Goal: Task Accomplishment & Management: Manage account settings

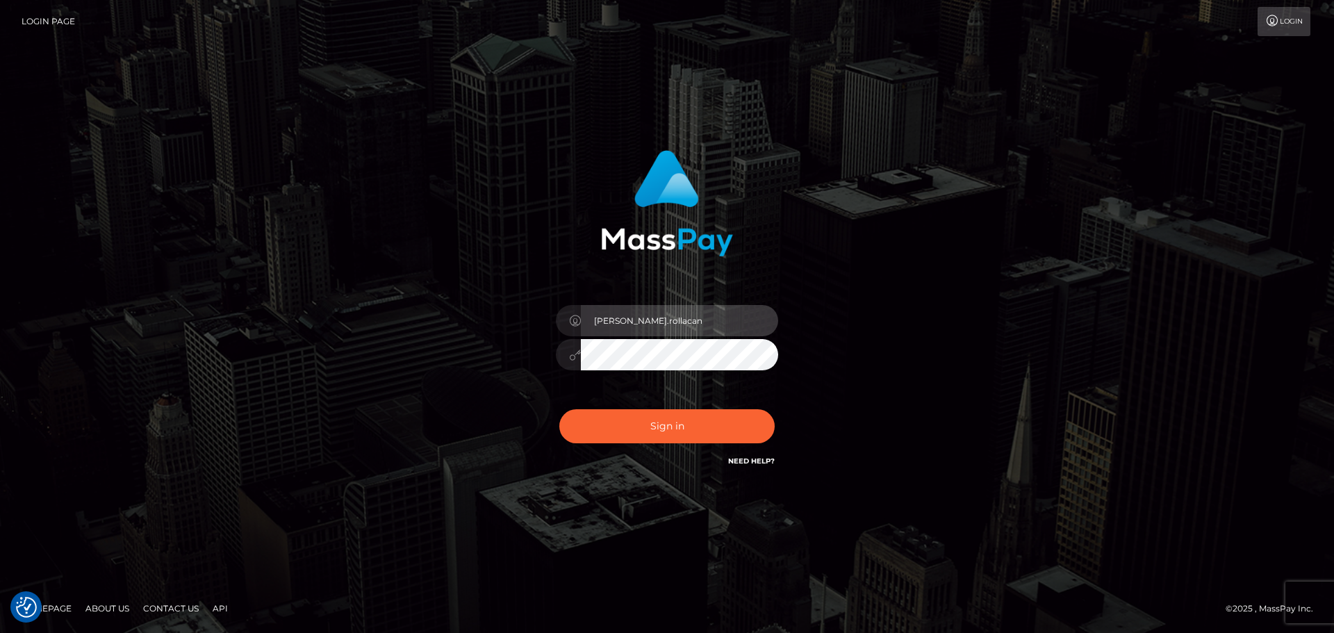
click at [685, 314] on input "[PERSON_NAME].rollacan" at bounding box center [679, 320] width 197 height 31
click at [697, 328] on input "Dmitri.wow" at bounding box center [679, 320] width 197 height 31
type input "[PERSON_NAME].wowcan"
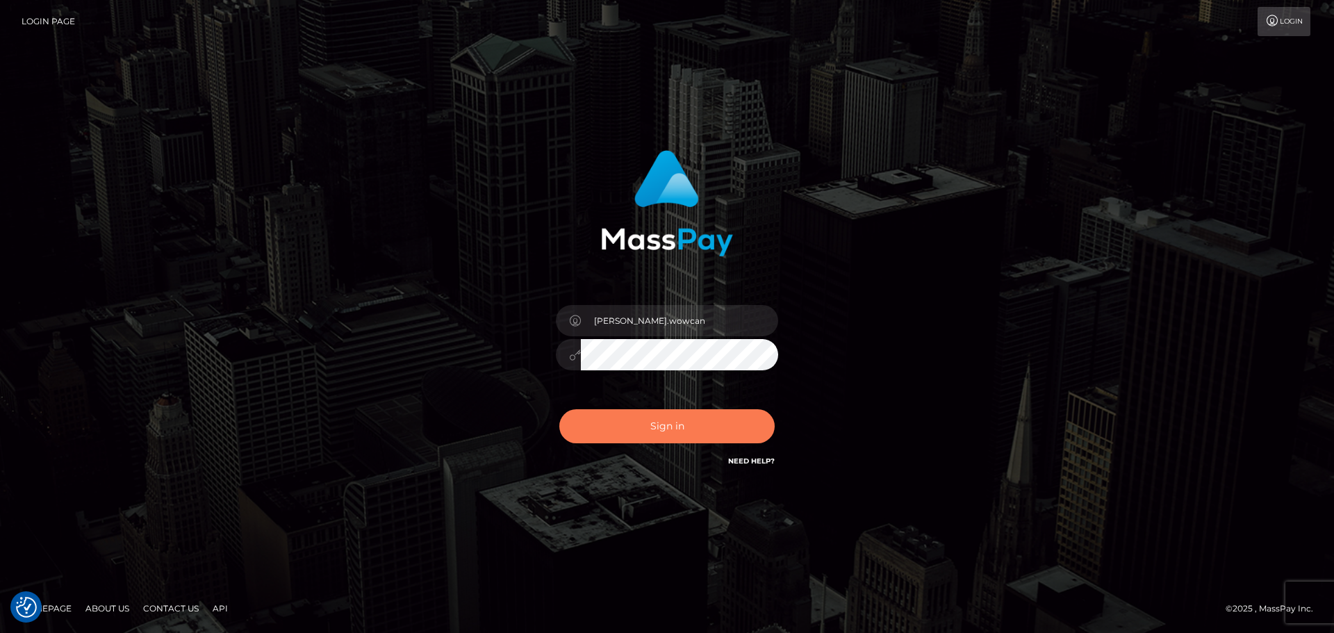
click at [689, 426] on button "Sign in" at bounding box center [666, 426] width 215 height 34
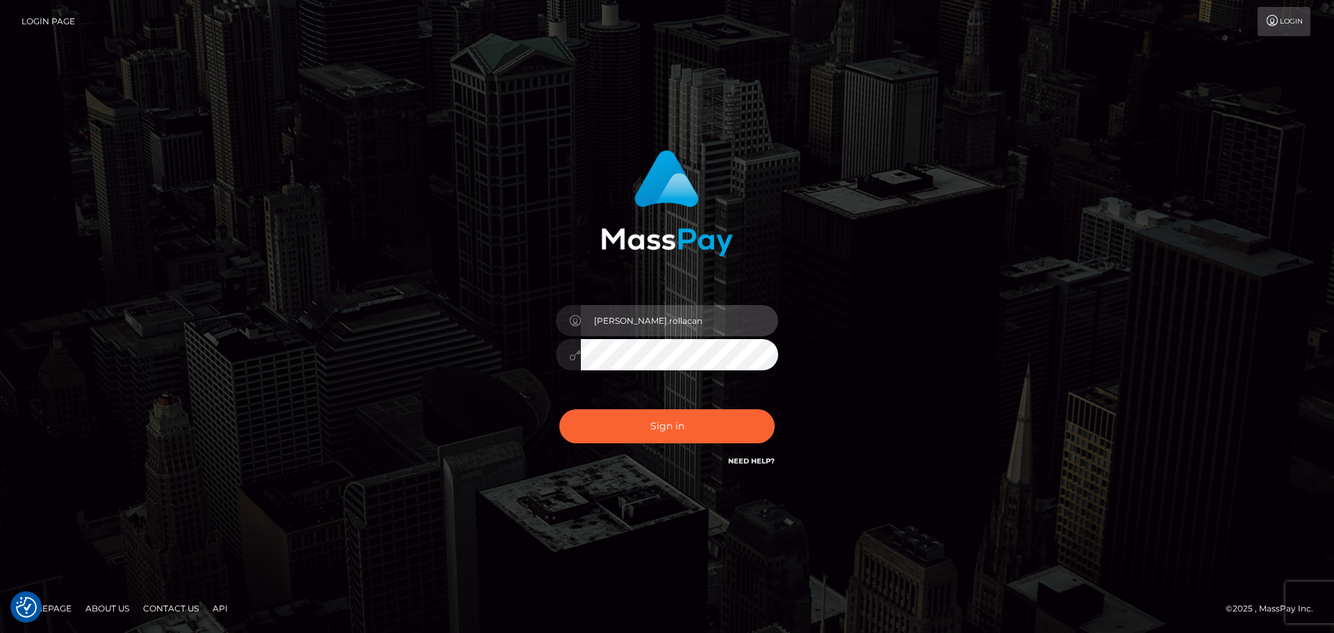
click at [645, 331] on input "[PERSON_NAME].rollacan" at bounding box center [679, 320] width 197 height 31
type input "[PERSON_NAME].wowcan"
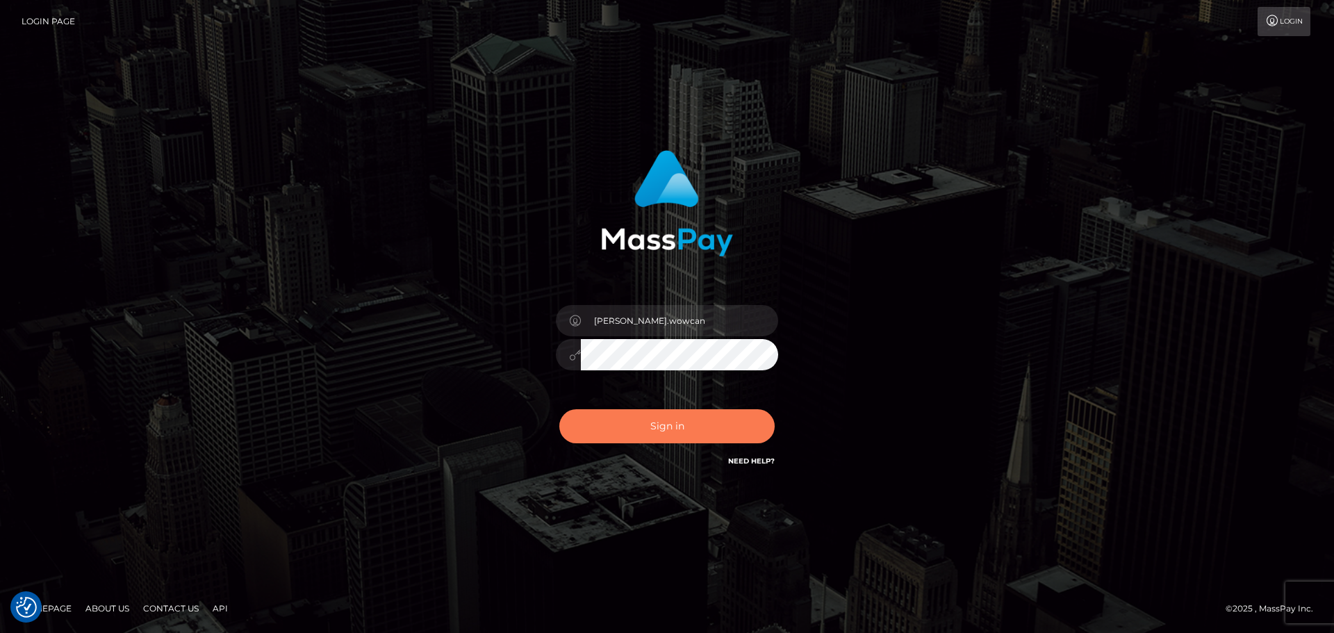
click at [708, 435] on button "Sign in" at bounding box center [666, 426] width 215 height 34
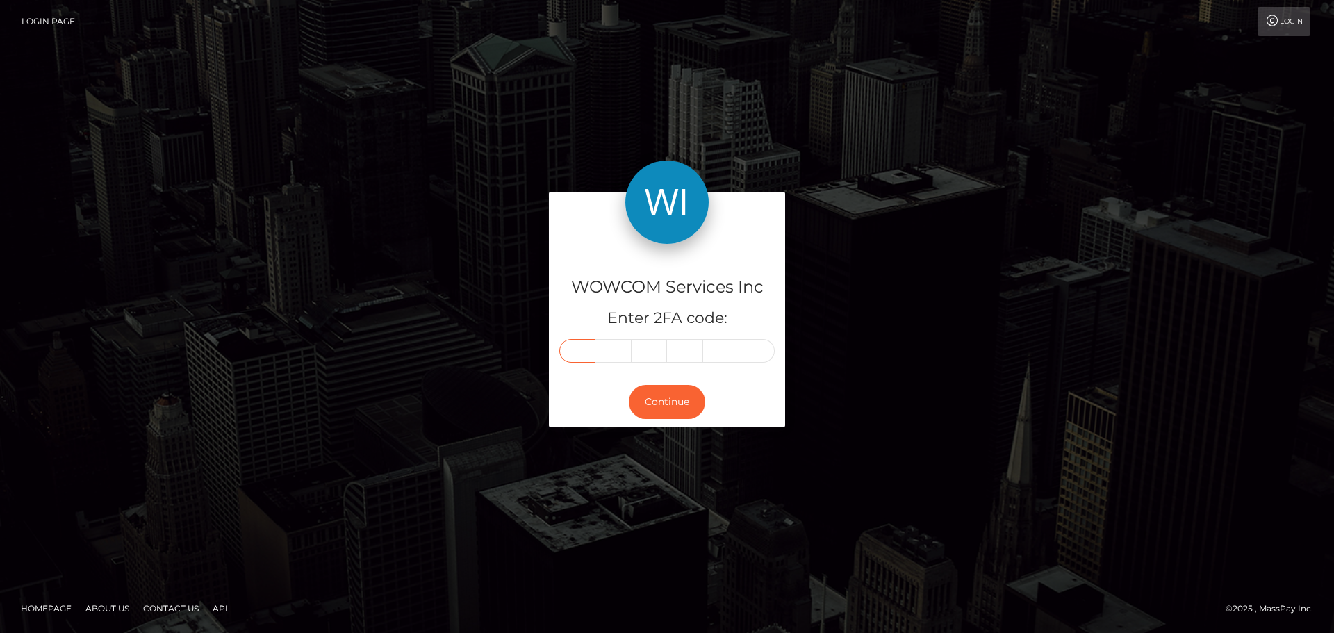
click at [589, 351] on input "text" at bounding box center [577, 351] width 36 height 24
type input "4"
type input "7"
type input "1"
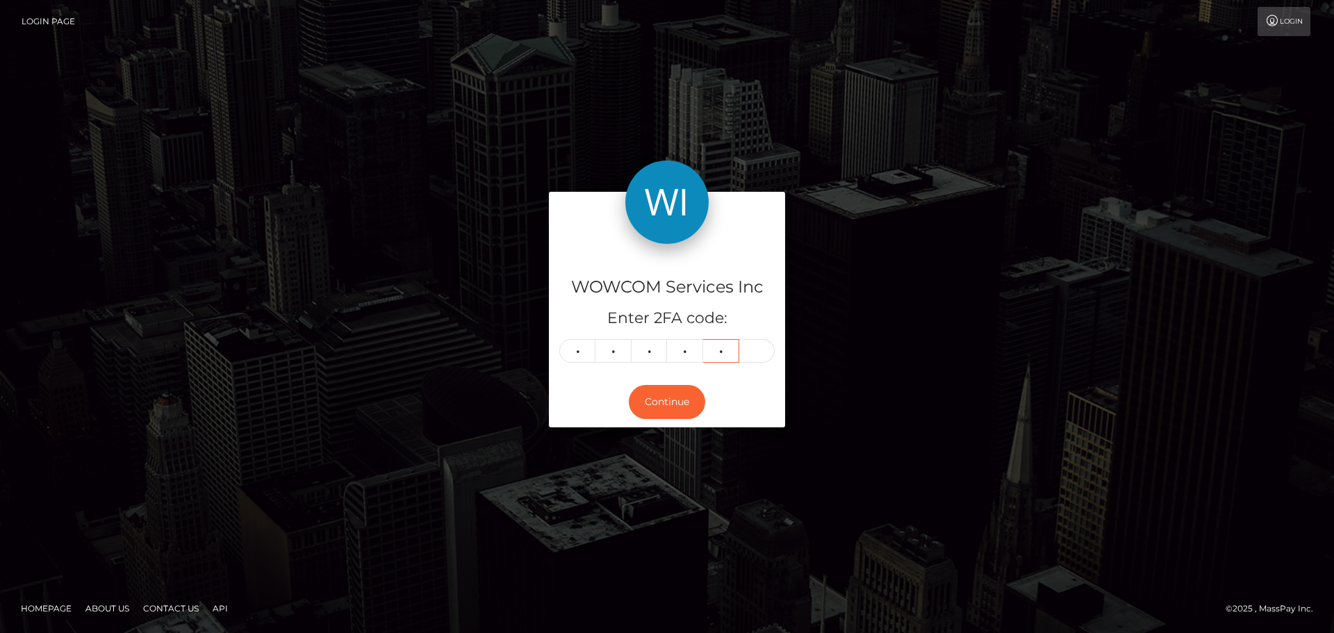
type input "3"
type input "5"
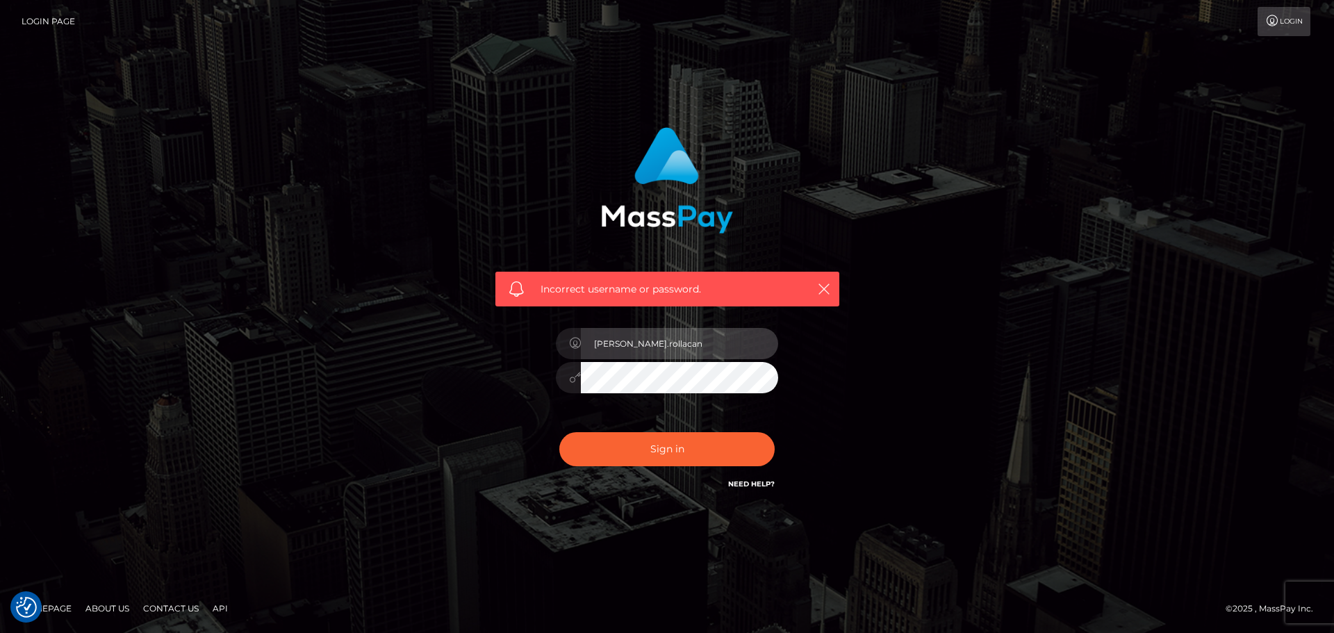
click at [662, 357] on input "[PERSON_NAME].rollacan" at bounding box center [679, 343] width 197 height 31
type input "[PERSON_NAME].wowcan"
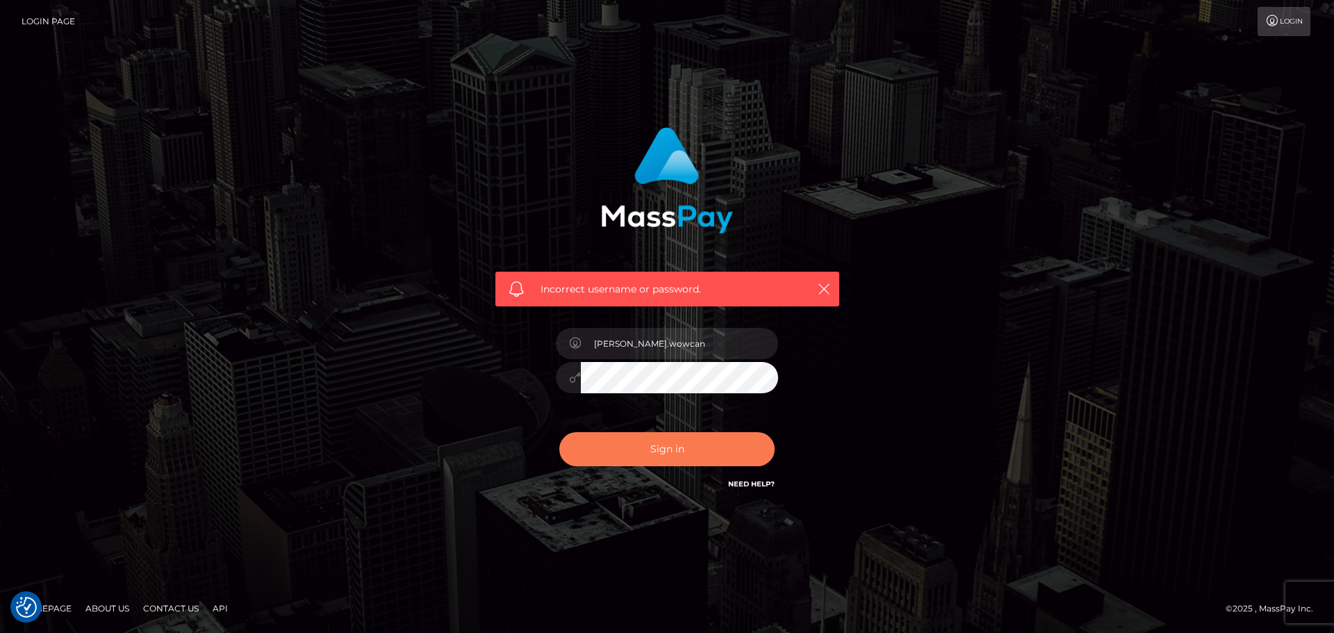
click at [672, 450] on button "Sign in" at bounding box center [666, 449] width 215 height 34
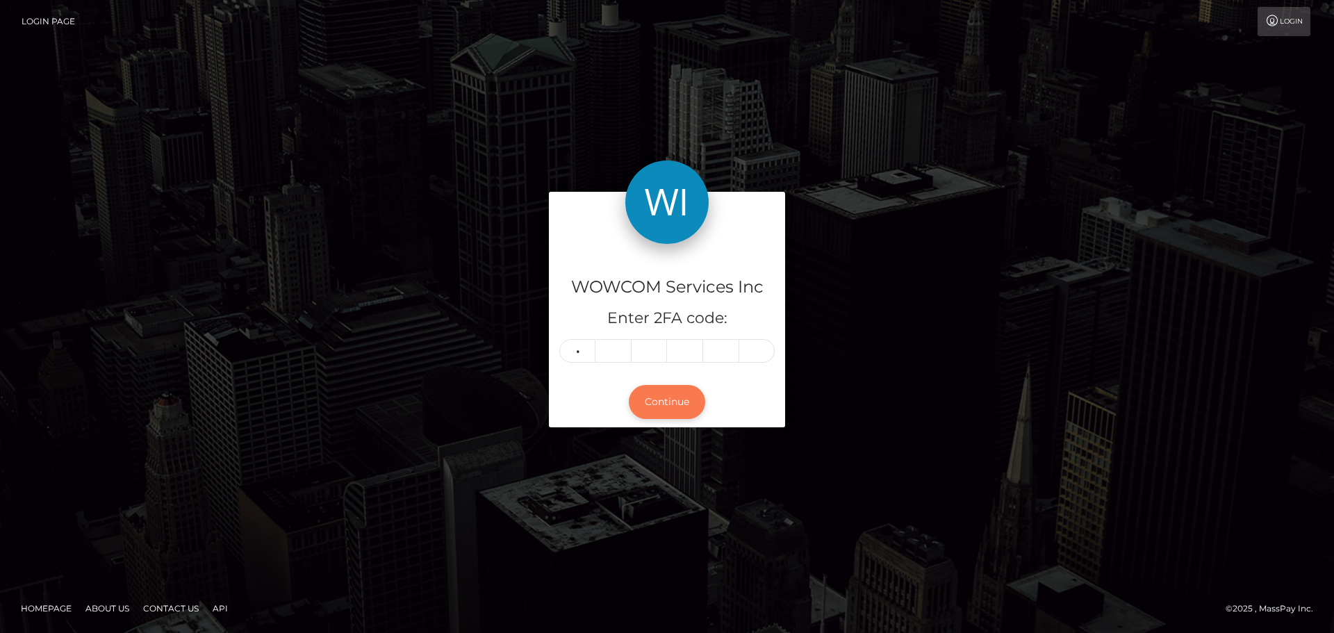
type input "3"
type input "6"
type input "9"
type input "2"
type input "5"
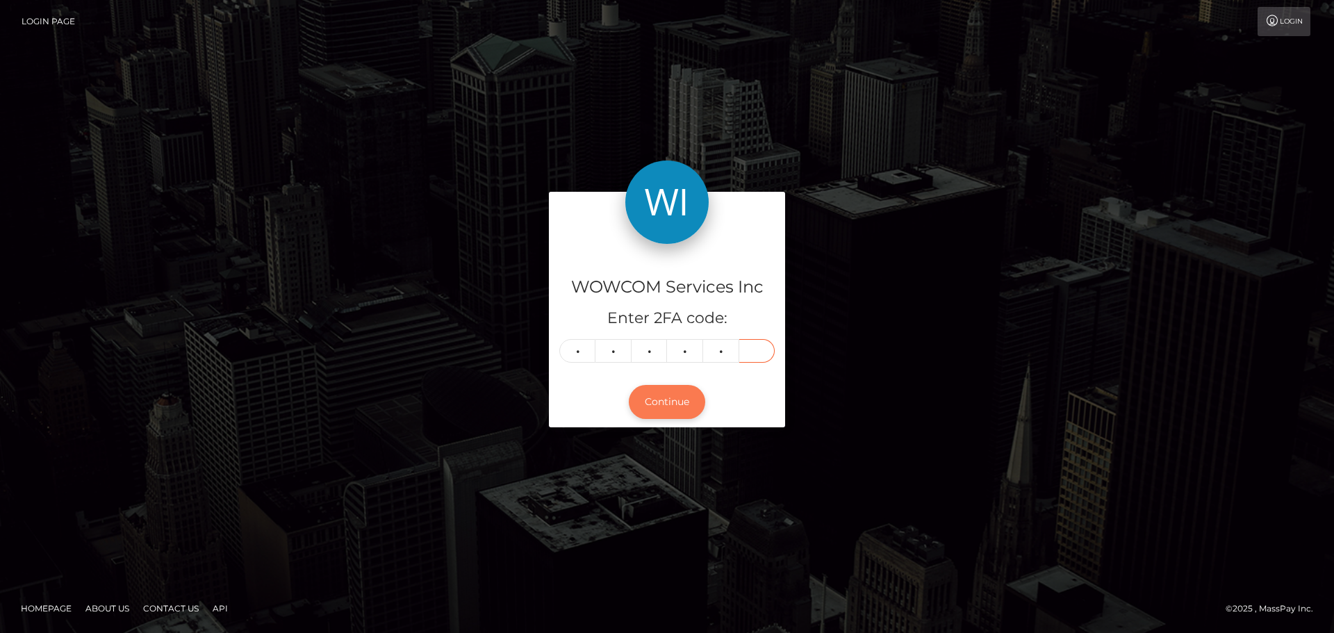
type input "1"
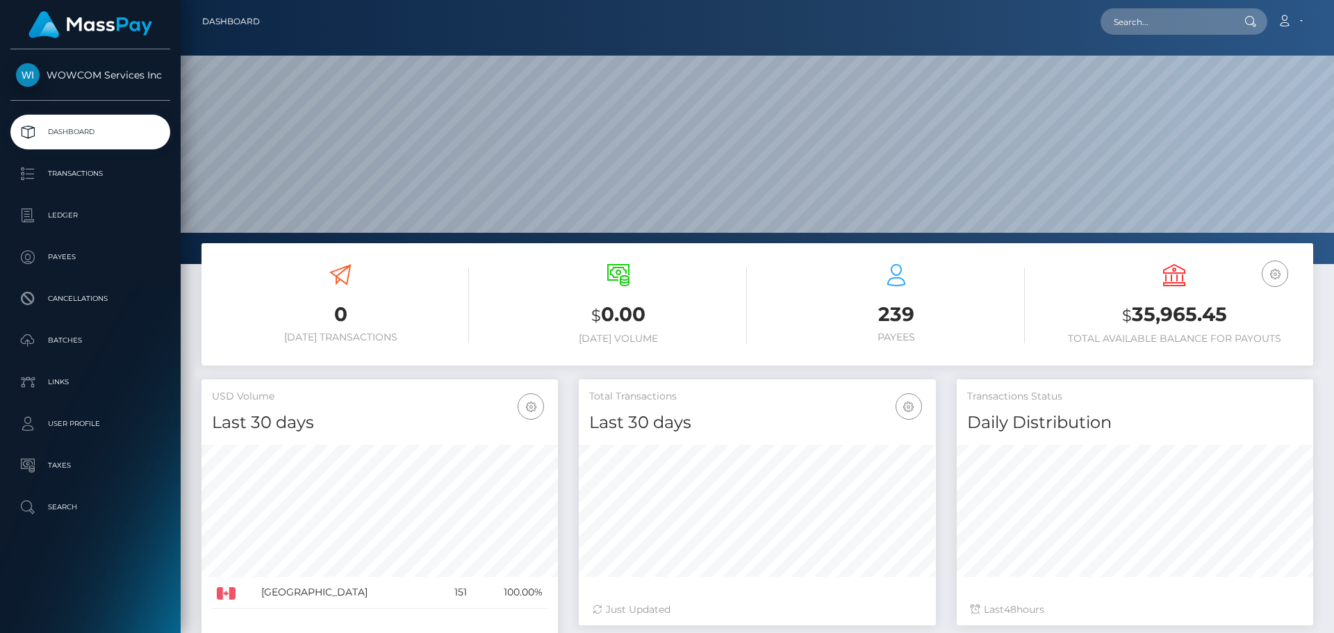
scroll to position [247, 357]
drag, startPoint x: 1238, startPoint y: 312, endPoint x: 1135, endPoint y: 315, distance: 102.9
click at [1135, 315] on h3 "$ 35,965.45" at bounding box center [1174, 315] width 257 height 28
copy h3 "35,965.45"
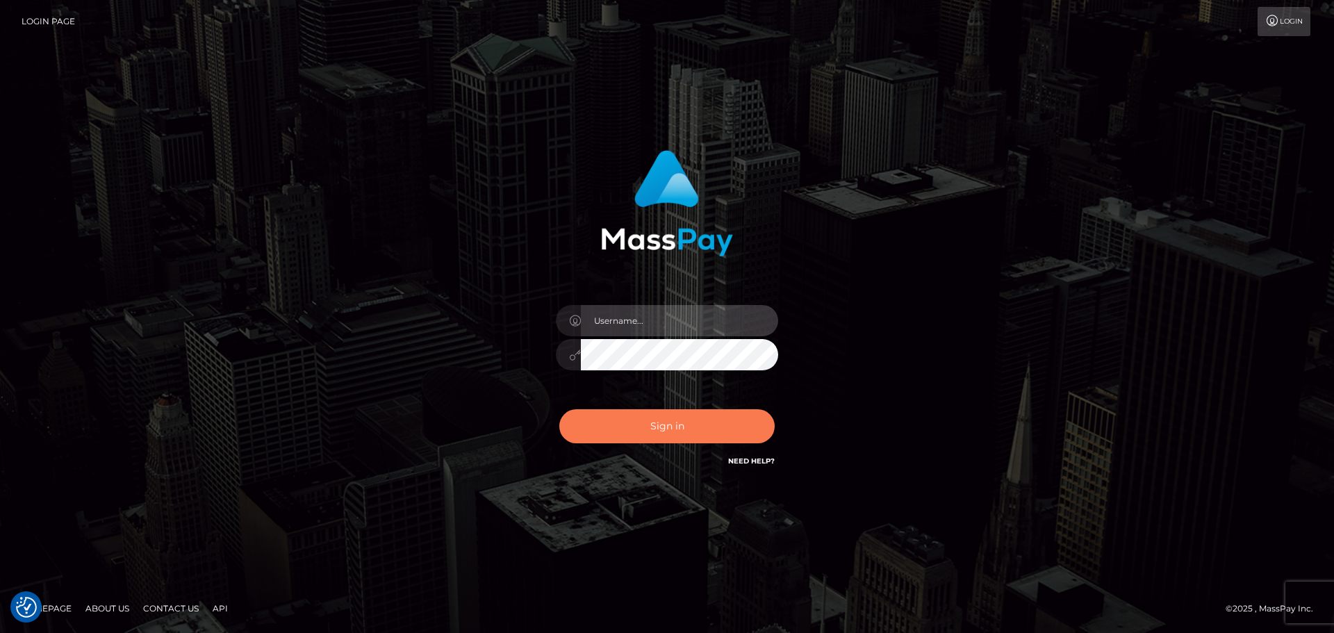
type input "Dmitri.wowcan"
click at [730, 426] on button "Sign in" at bounding box center [666, 426] width 215 height 34
type input "Dmitri.rollacan"
click at [673, 430] on button "Sign in" at bounding box center [666, 426] width 215 height 34
click at [727, 313] on input "Dmitri.wowcan" at bounding box center [679, 320] width 197 height 31
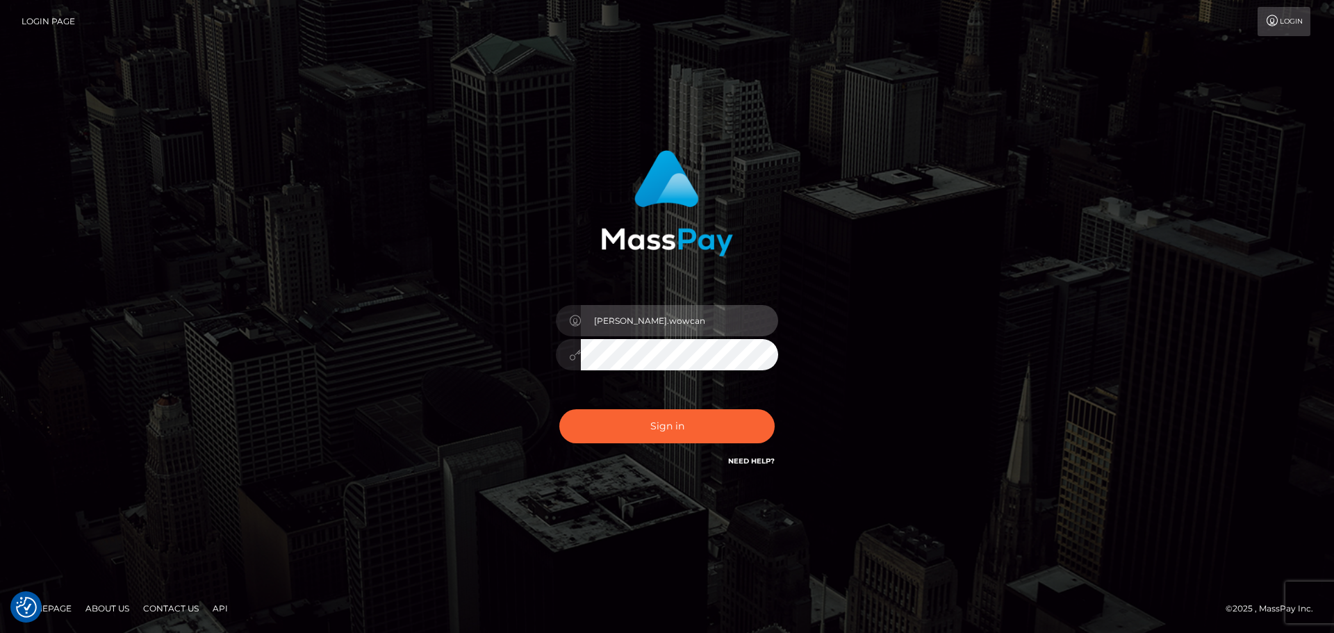
type input "Dmitri.rollacan"
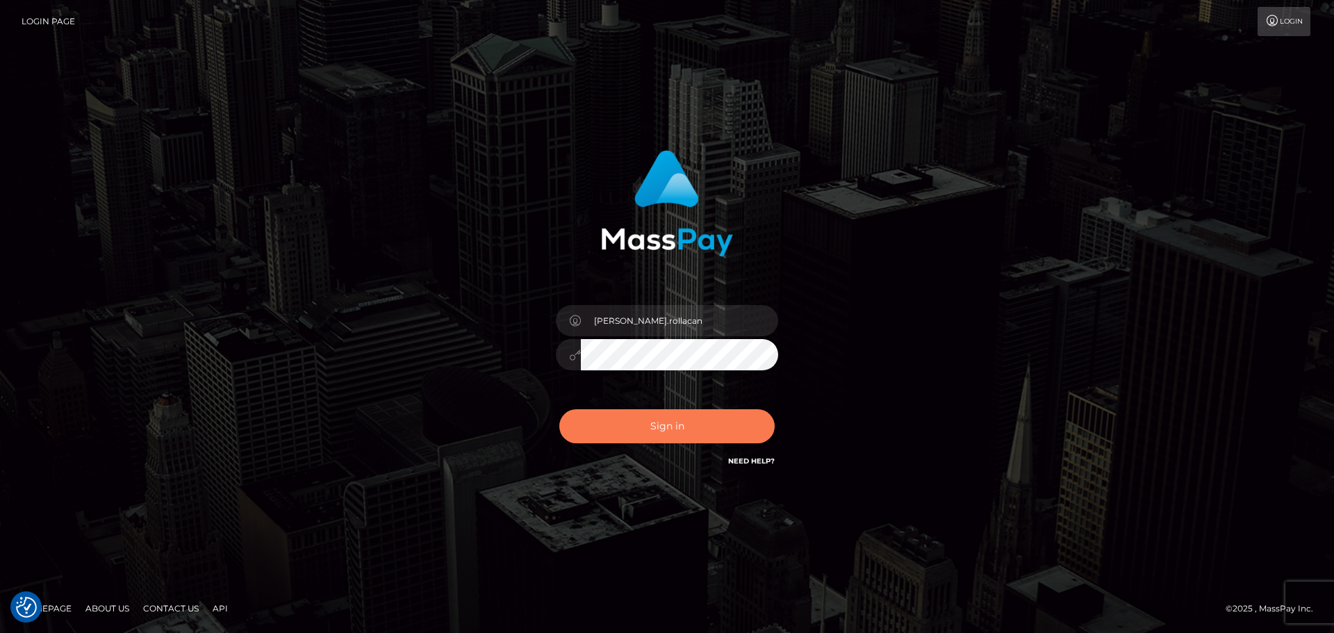
click at [697, 428] on button "Sign in" at bounding box center [666, 426] width 215 height 34
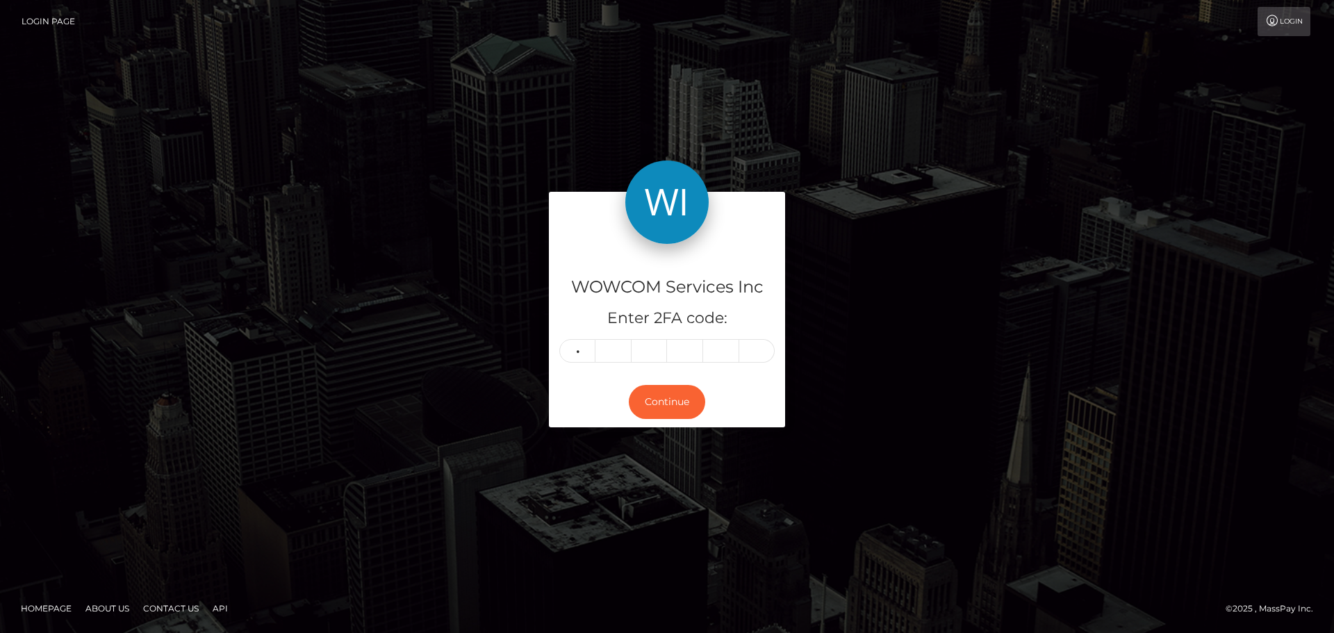
type input "7"
type input "2"
type input "7"
type input "8"
type input "6"
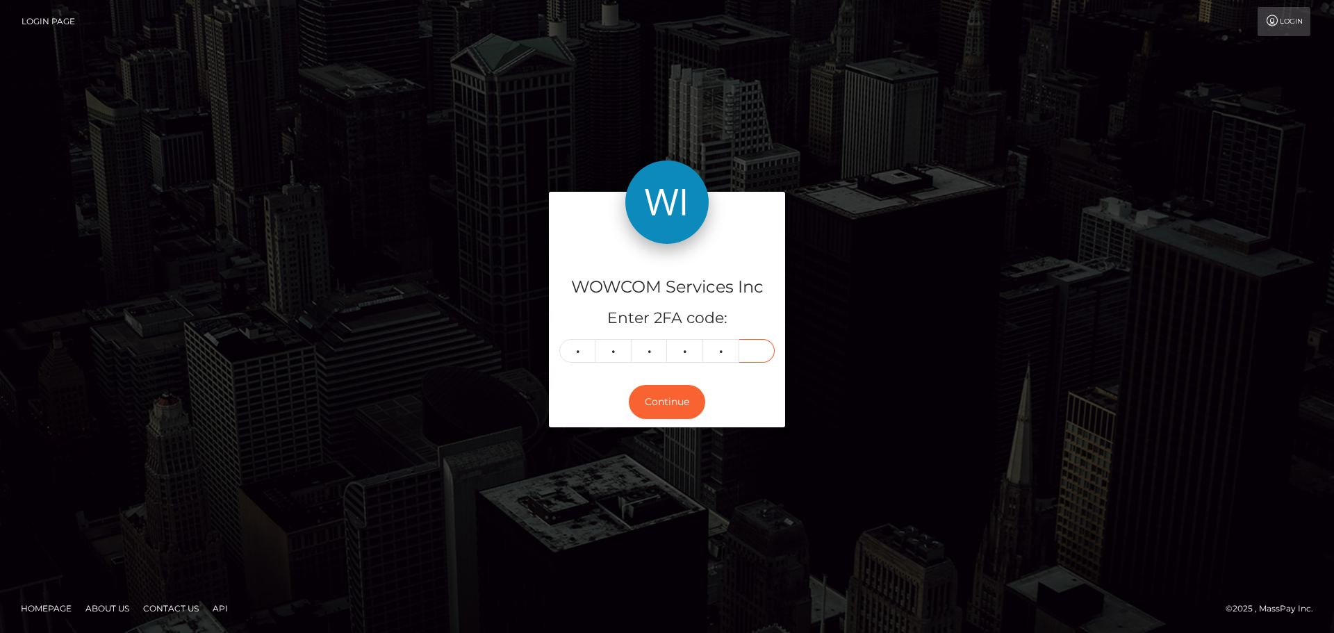
type input "4"
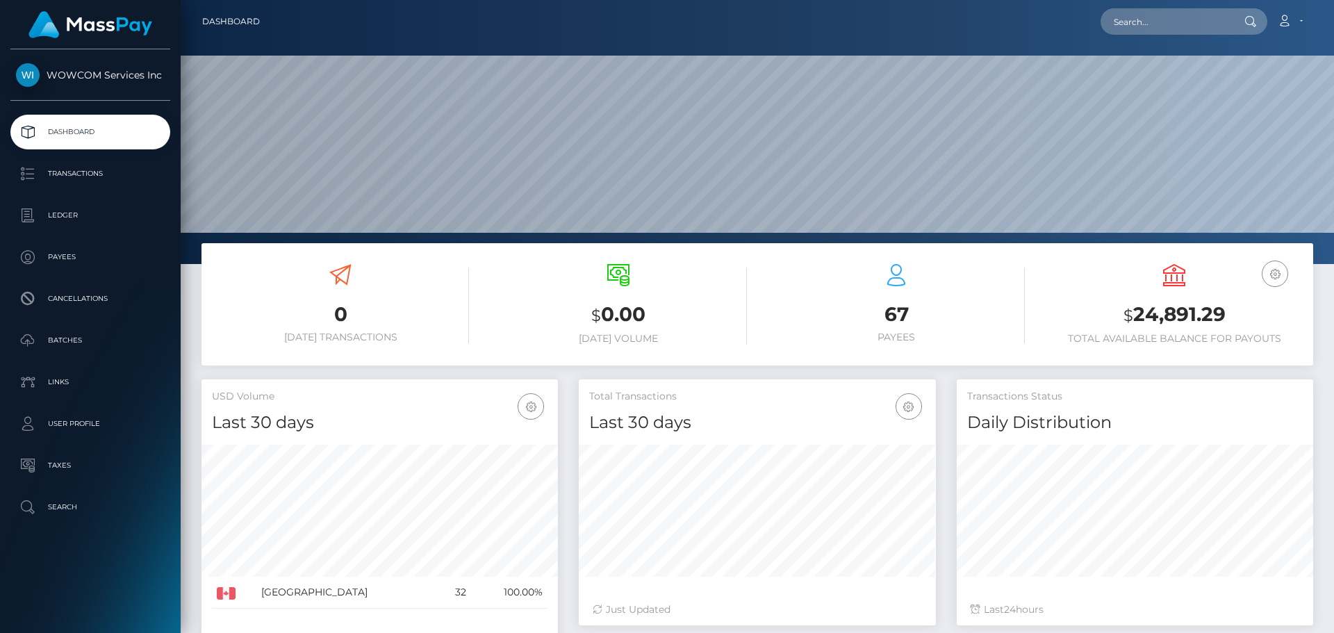
scroll to position [247, 357]
drag, startPoint x: 1229, startPoint y: 311, endPoint x: 1138, endPoint y: 316, distance: 91.9
click at [1138, 316] on h3 "$ 24,891.29" at bounding box center [1174, 315] width 257 height 28
copy h3 "24,891.29"
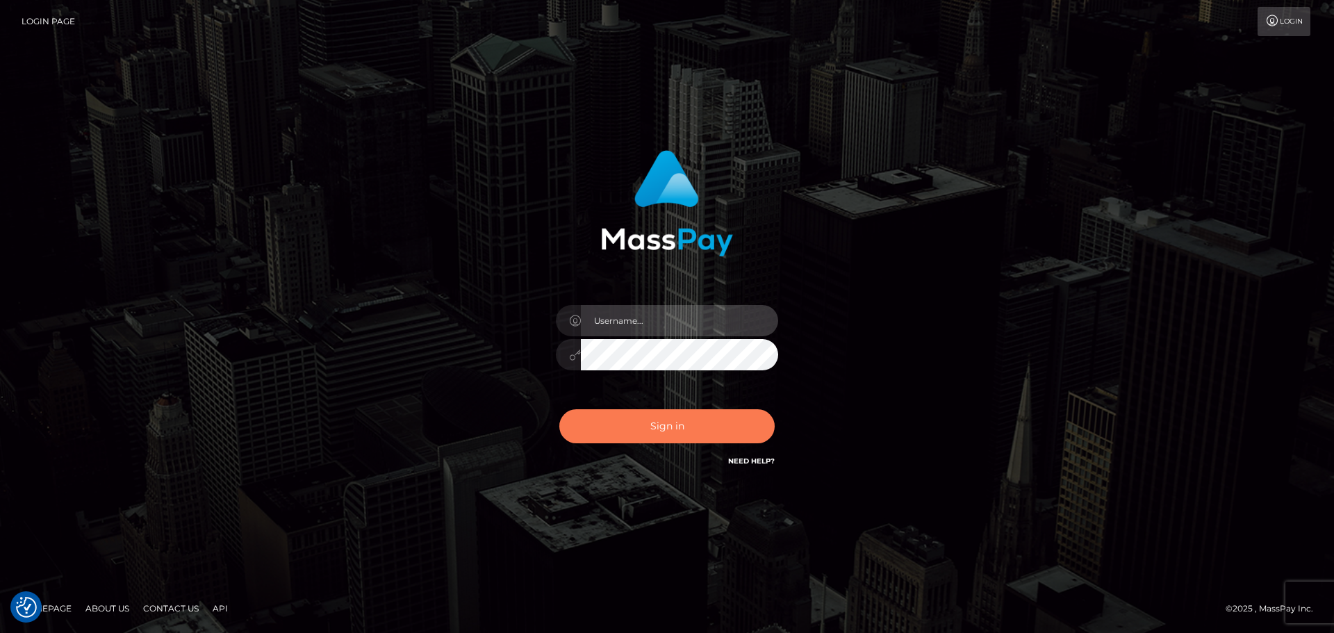
type input "[PERSON_NAME].rollacan"
click at [657, 433] on button "Sign in" at bounding box center [666, 426] width 215 height 34
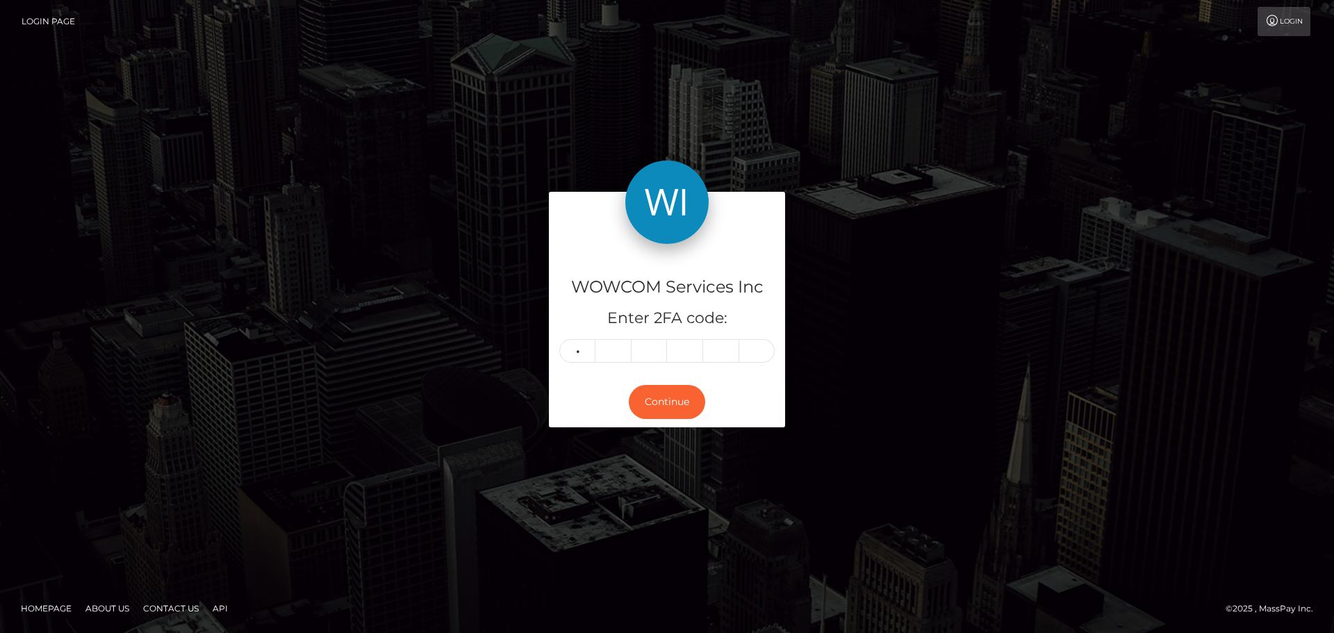
type input "1"
type input "5"
type input "2"
type input "1"
type input "7"
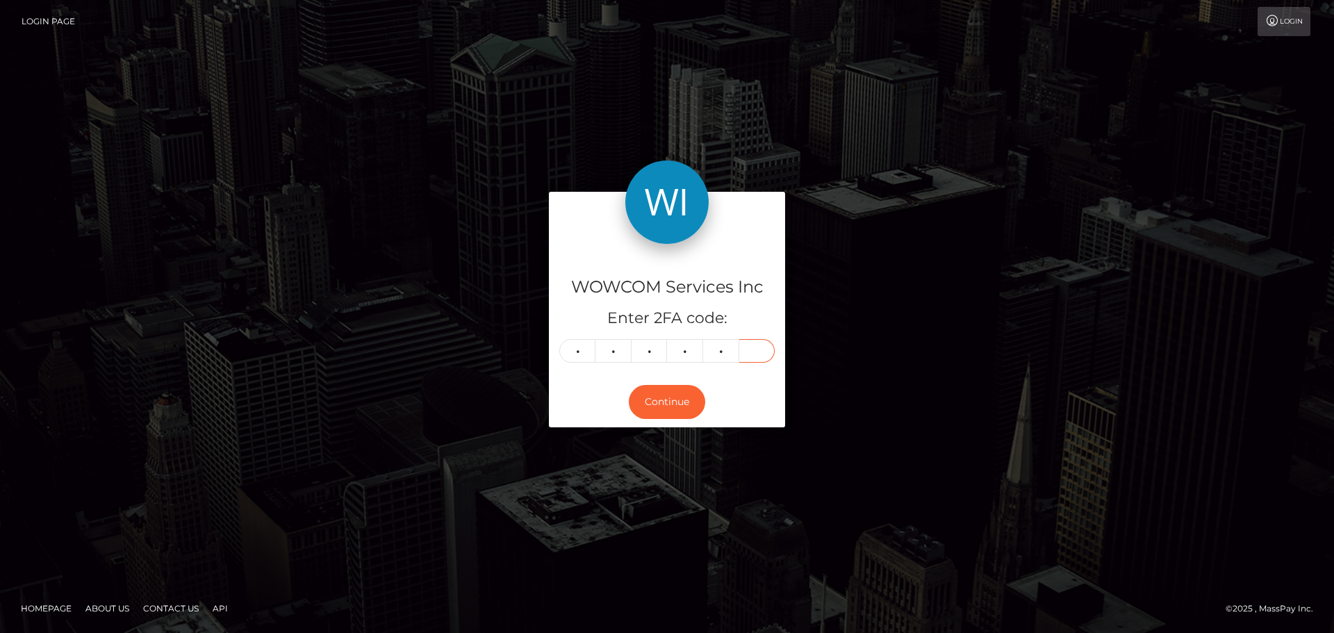
type input "2"
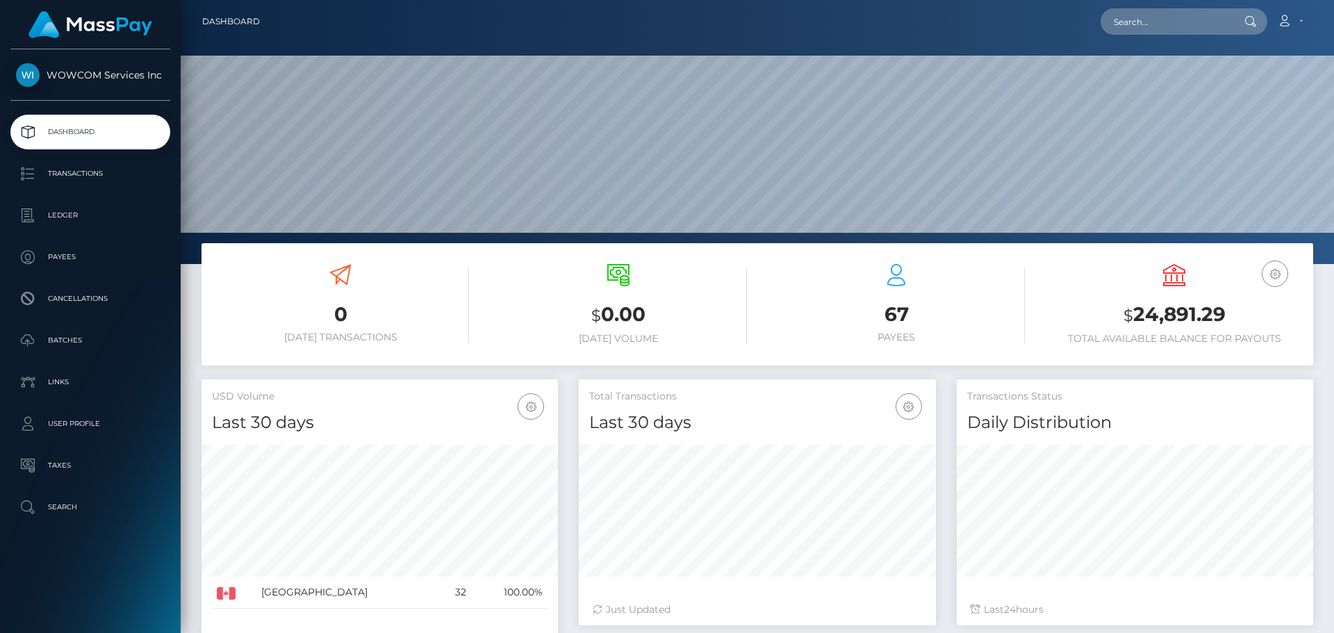
scroll to position [247, 357]
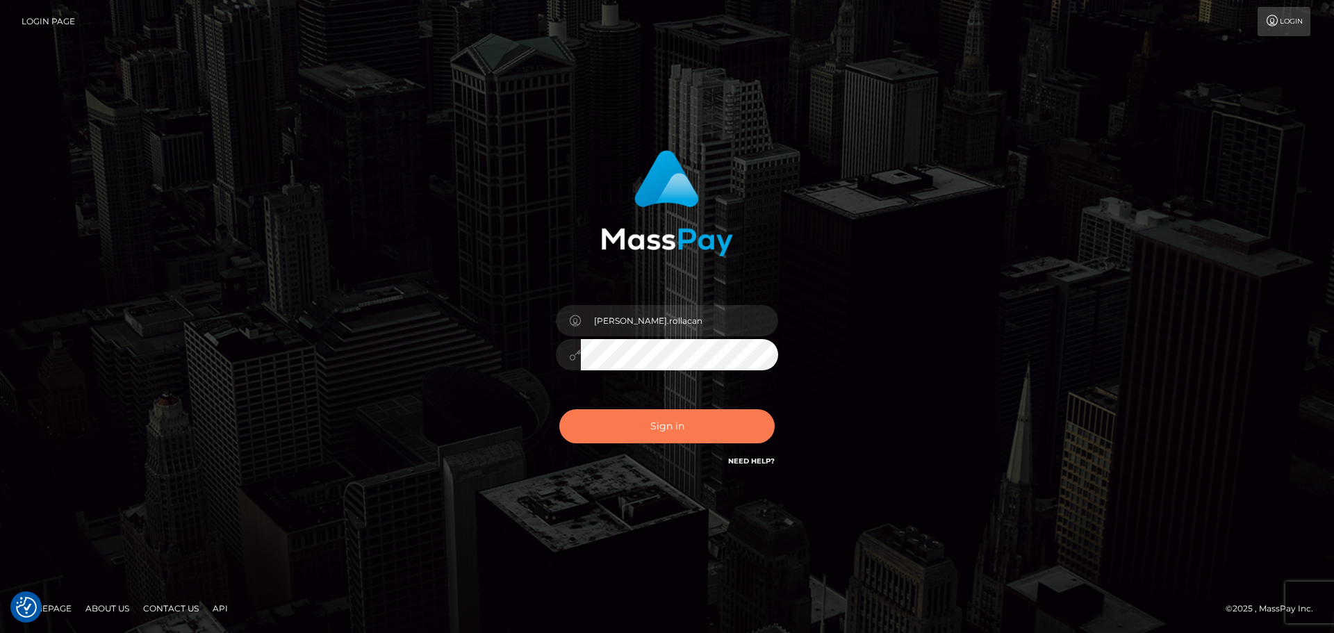
drag, startPoint x: 680, startPoint y: 418, endPoint x: 844, endPoint y: 340, distance: 181.9
click at [916, 374] on div "Dmitri.rollacan Sign in" at bounding box center [667, 317] width 792 height 354
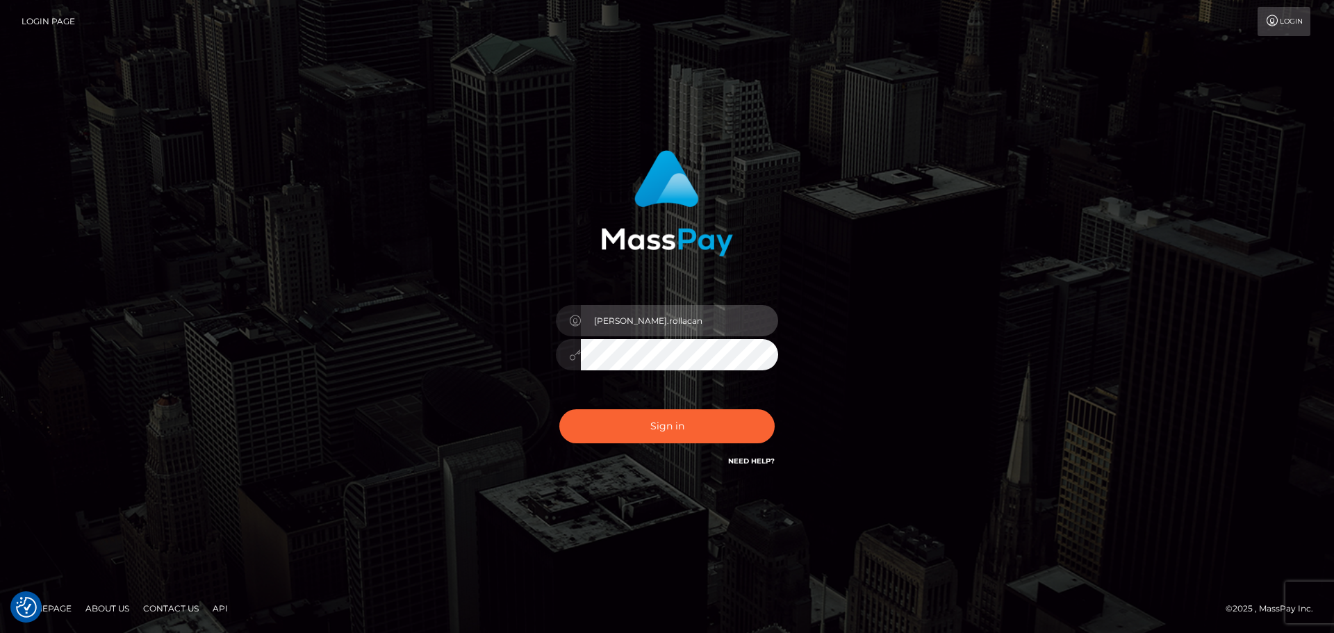
click at [683, 320] on input "Dmitri.rollacan" at bounding box center [679, 320] width 197 height 31
type input "Dmitri.wowcan"
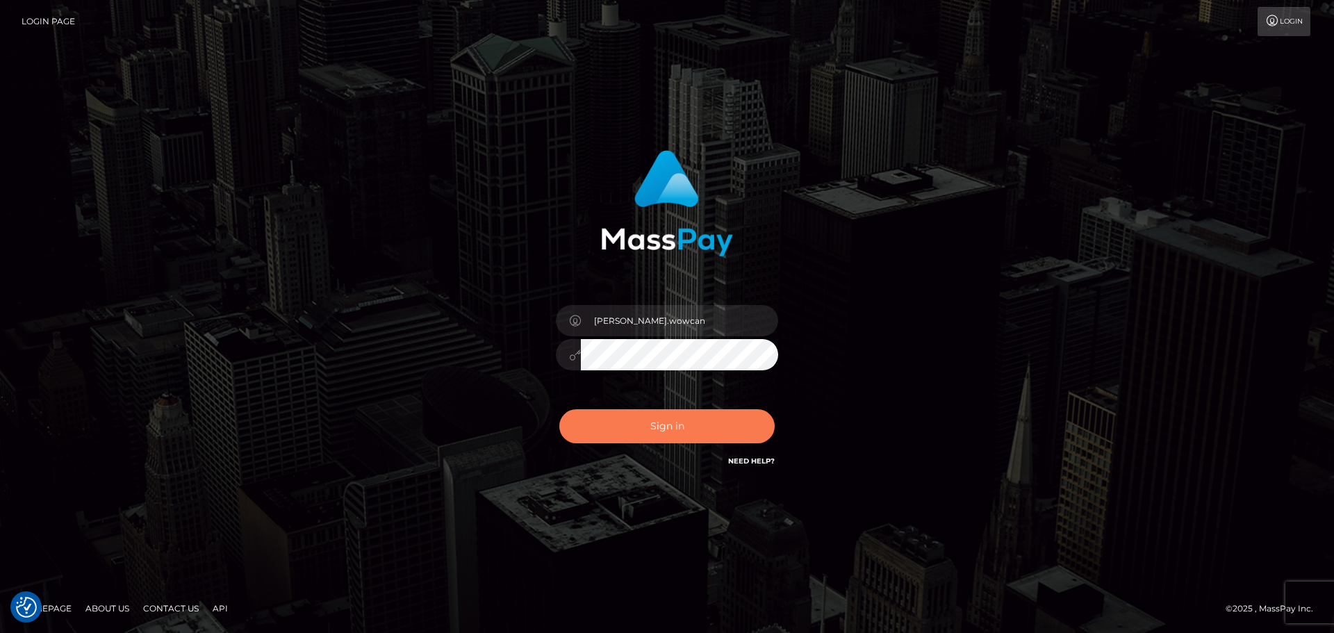
click at [648, 430] on button "Sign in" at bounding box center [666, 426] width 215 height 34
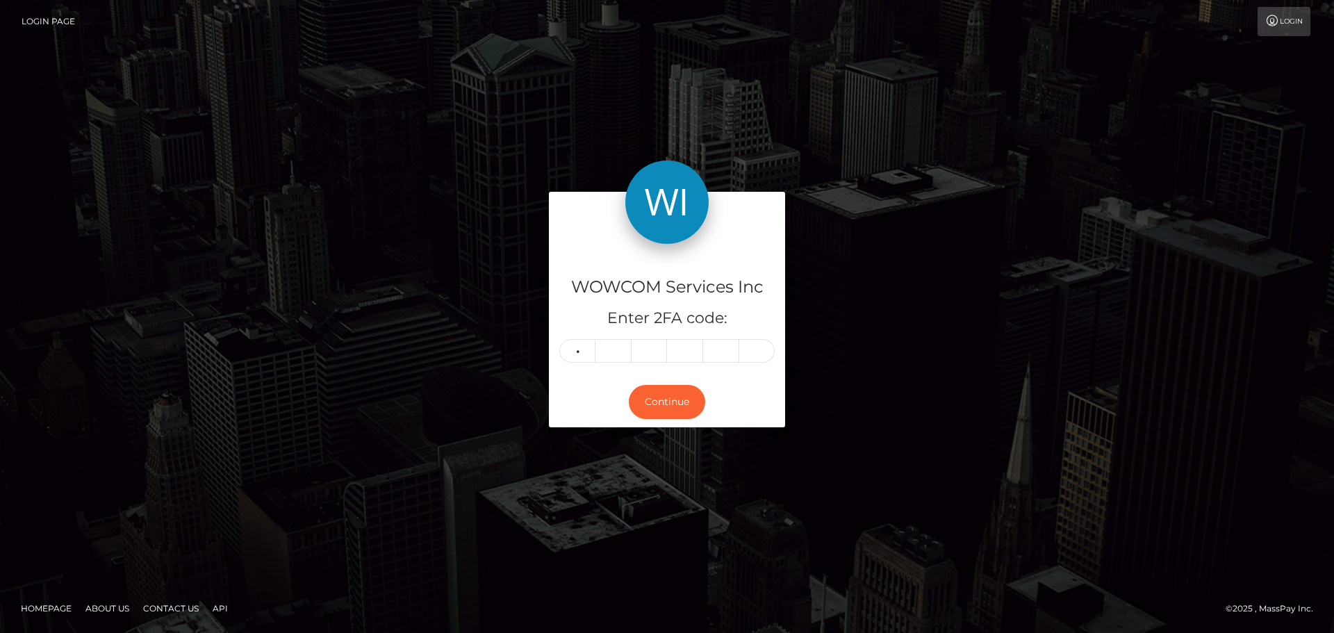
type input "3"
type input "0"
type input "1"
type input "0"
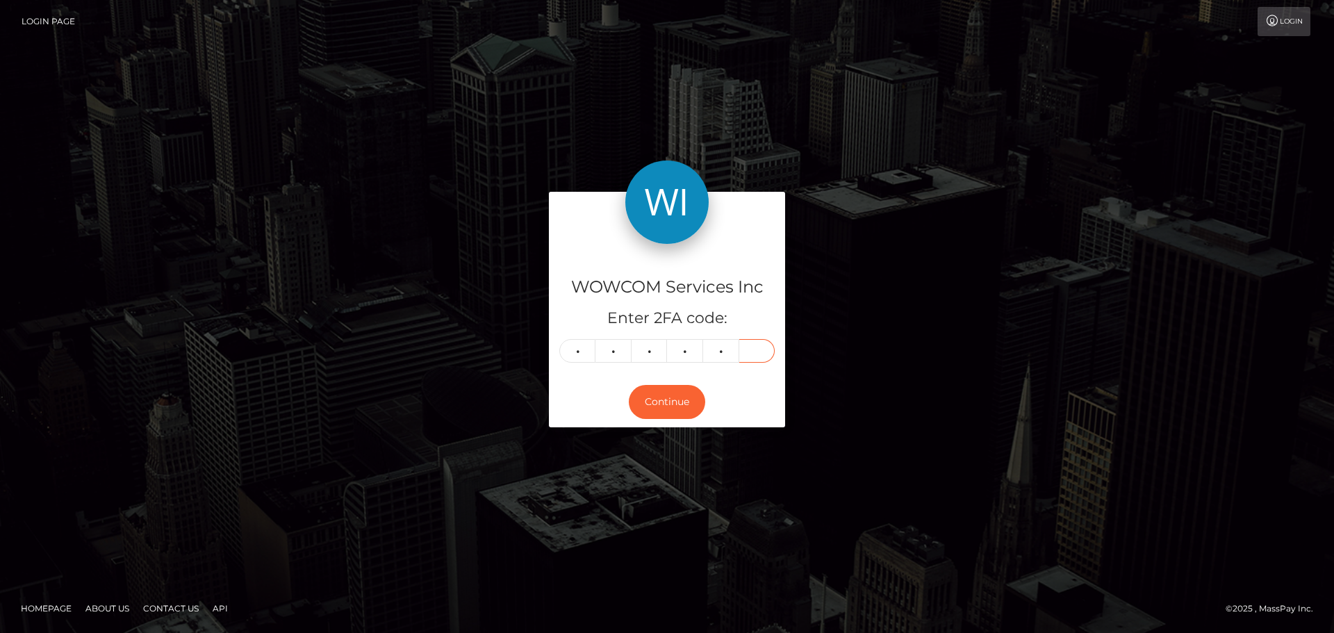
type input "7"
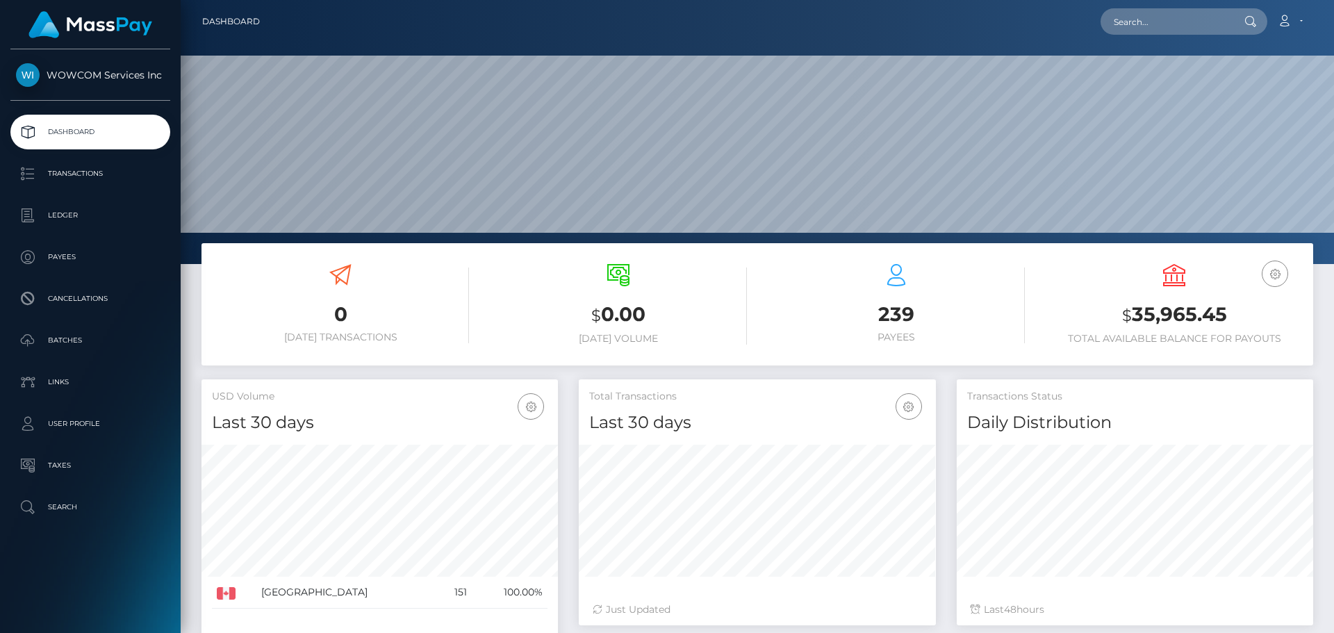
scroll to position [247, 357]
